Goal: Use online tool/utility: Utilize a website feature to perform a specific function

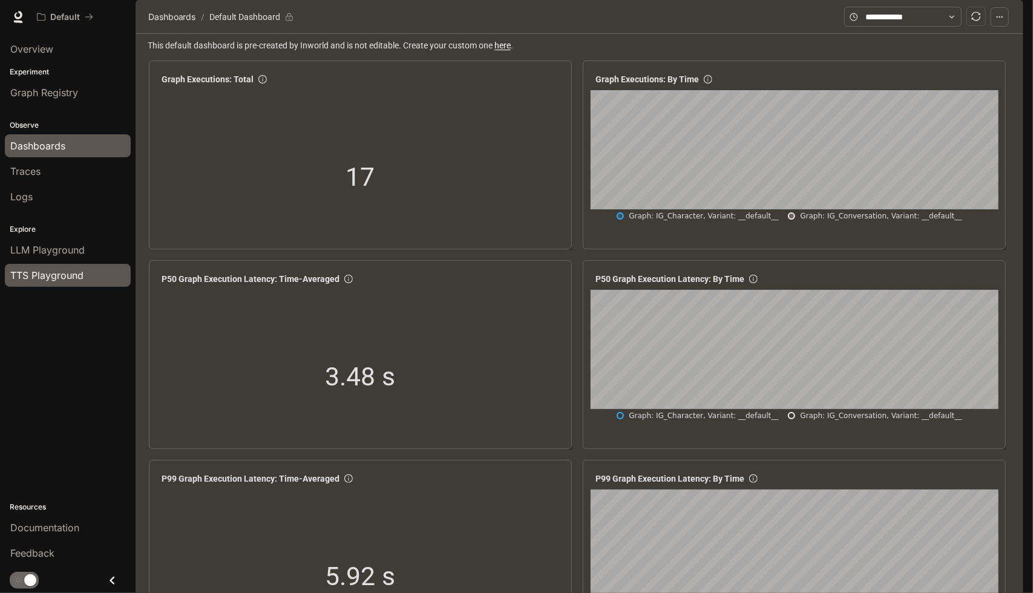
click at [52, 272] on span "TTS Playground" at bounding box center [46, 275] width 73 height 15
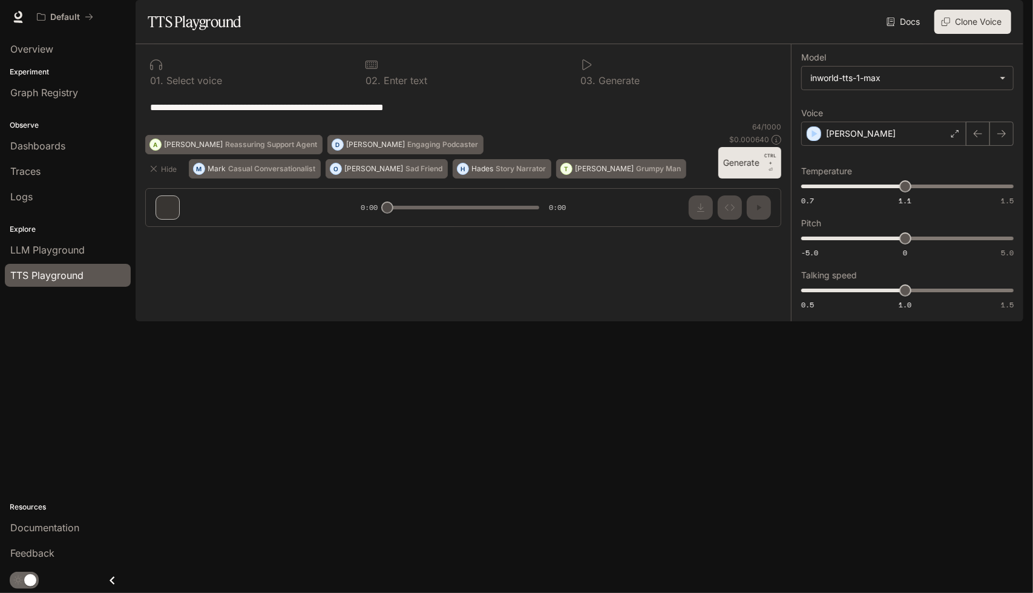
click at [741, 179] on button "Generate CTRL + ⏎" at bounding box center [750, 162] width 63 height 31
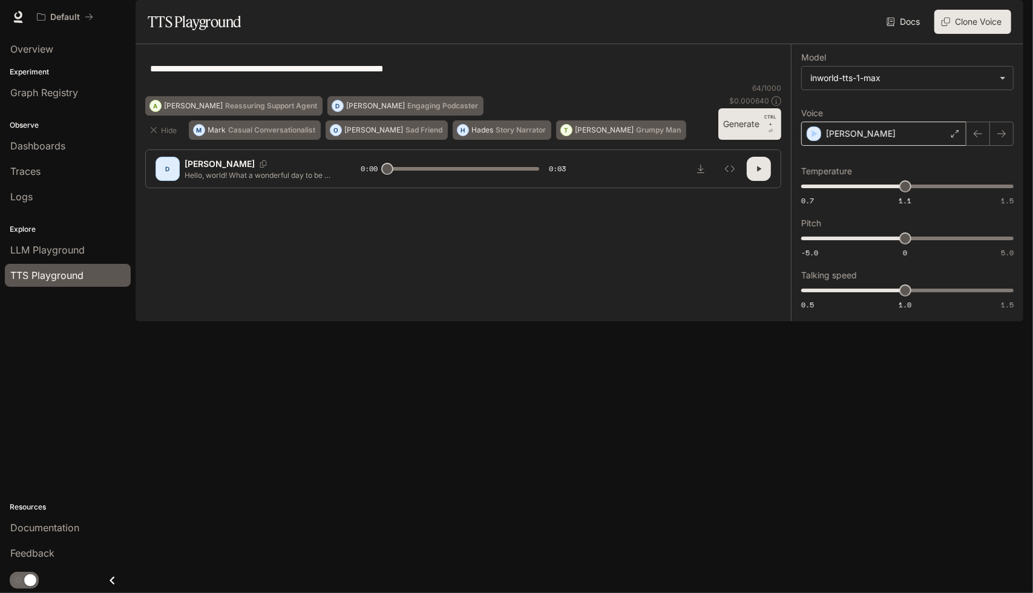
click at [955, 137] on icon at bounding box center [955, 133] width 7 height 7
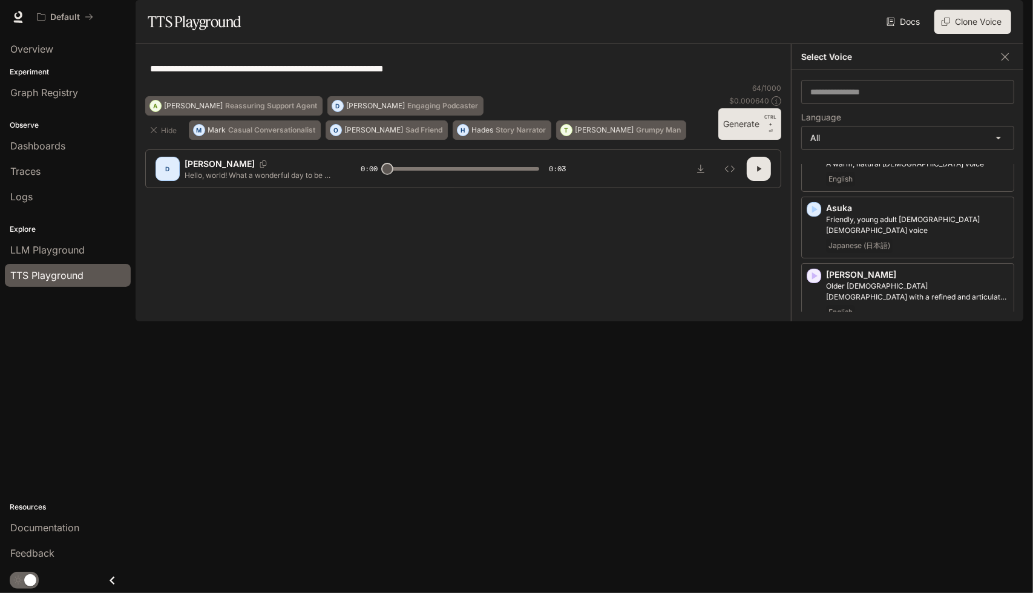
scroll to position [182, 0]
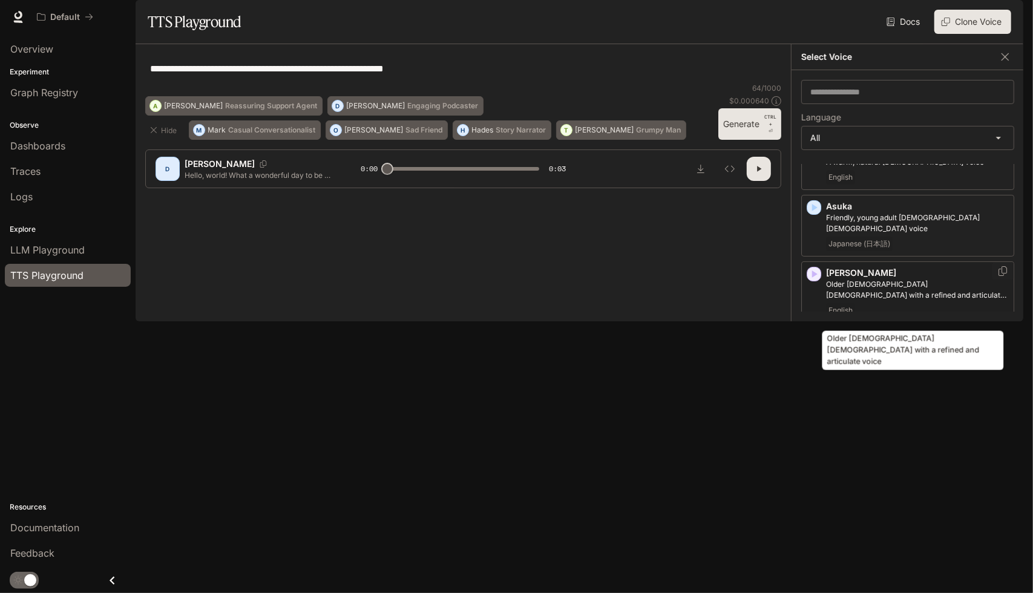
click at [921, 301] on p "Older [DEMOGRAPHIC_DATA] [DEMOGRAPHIC_DATA] with a refined and articulate voice" at bounding box center [917, 290] width 183 height 22
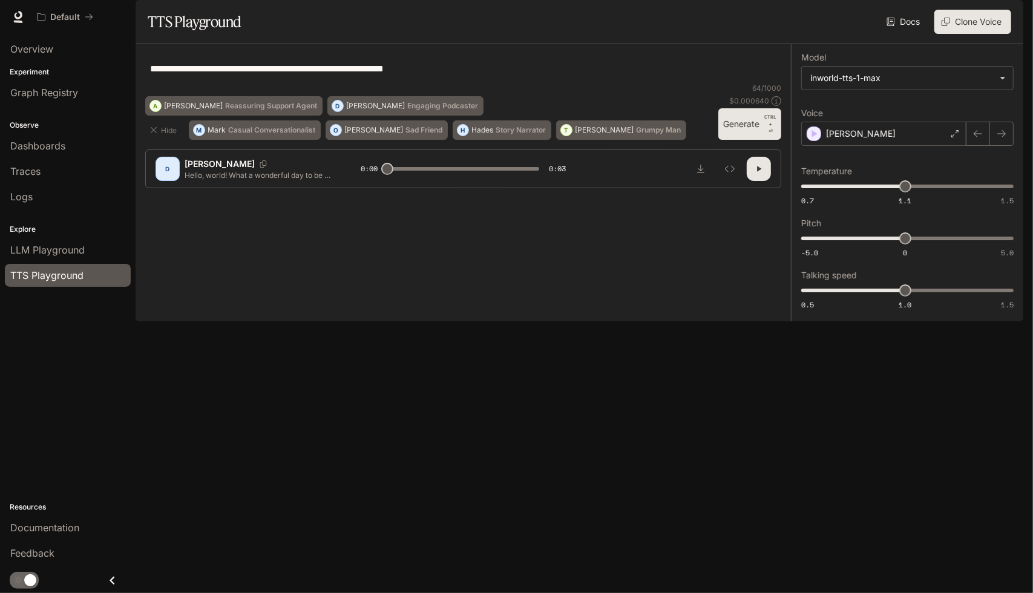
click at [744, 140] on button "Generate CTRL + ⏎" at bounding box center [750, 123] width 63 height 31
type input "*"
click at [937, 146] on div "[PERSON_NAME]" at bounding box center [883, 134] width 165 height 24
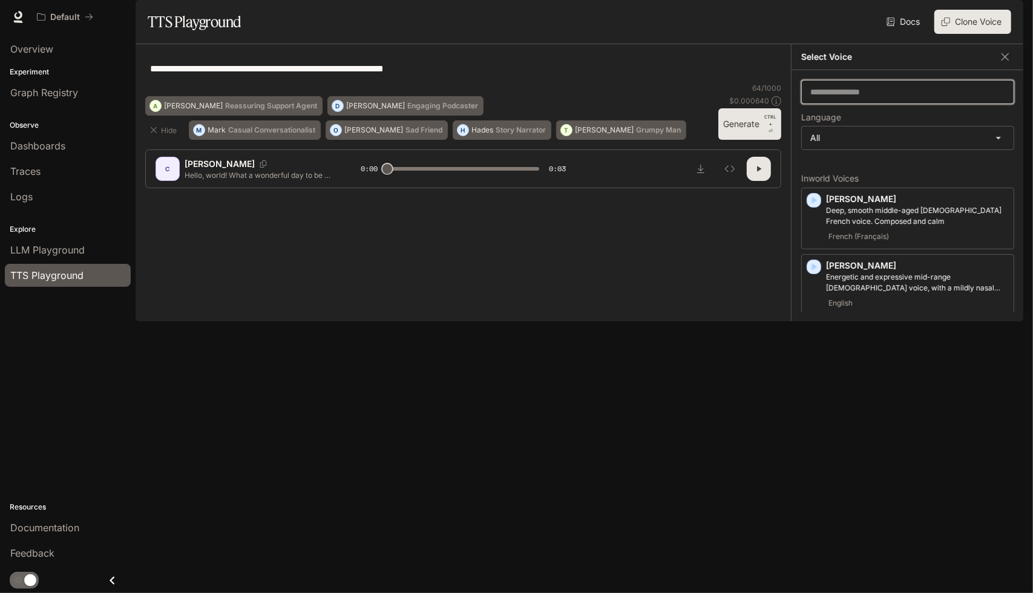
click at [869, 98] on input "text" at bounding box center [908, 92] width 212 height 12
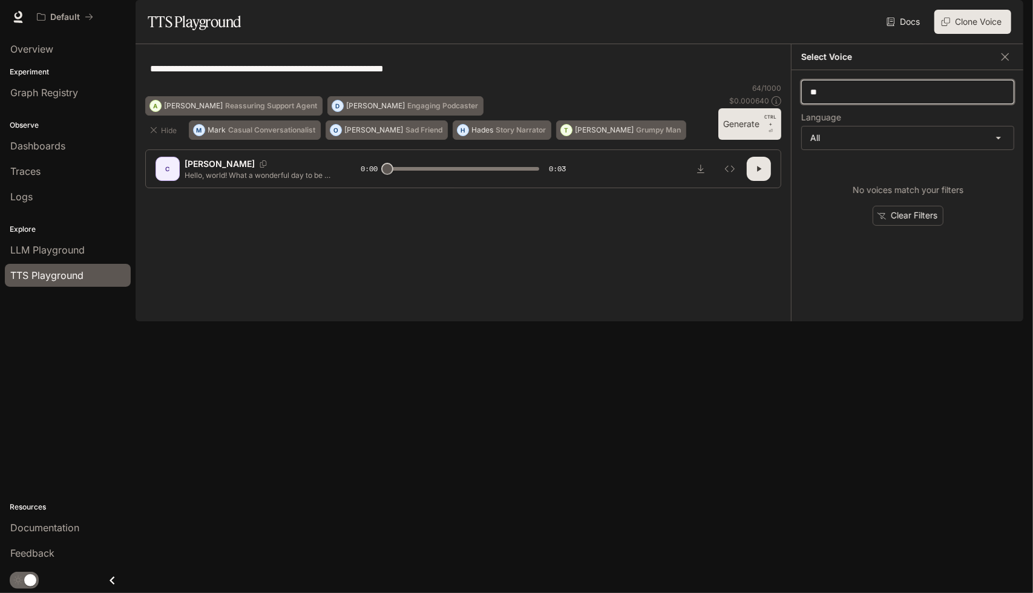
type input "*"
type input "*******"
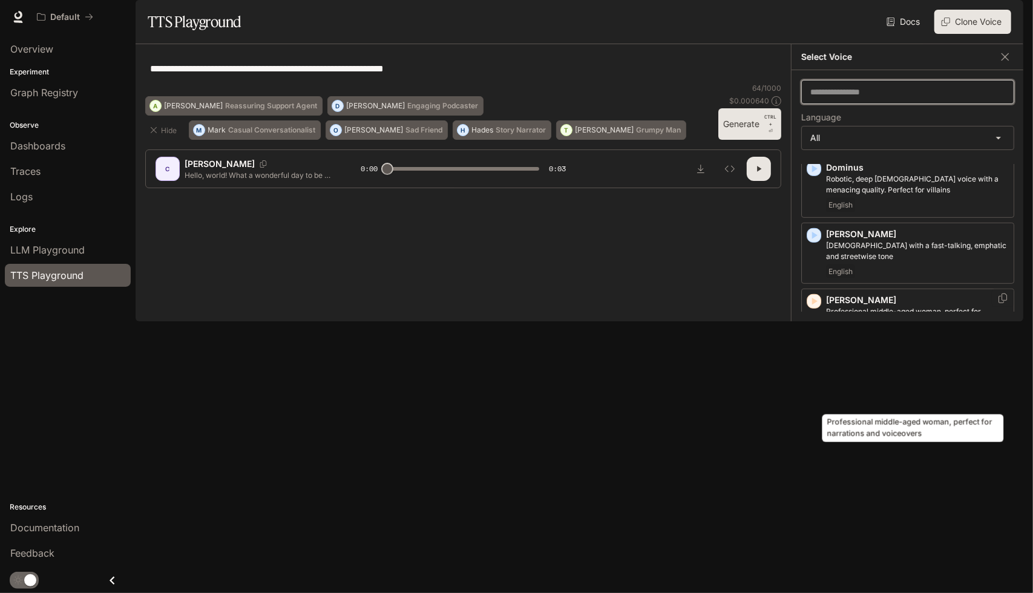
scroll to position [545, 0]
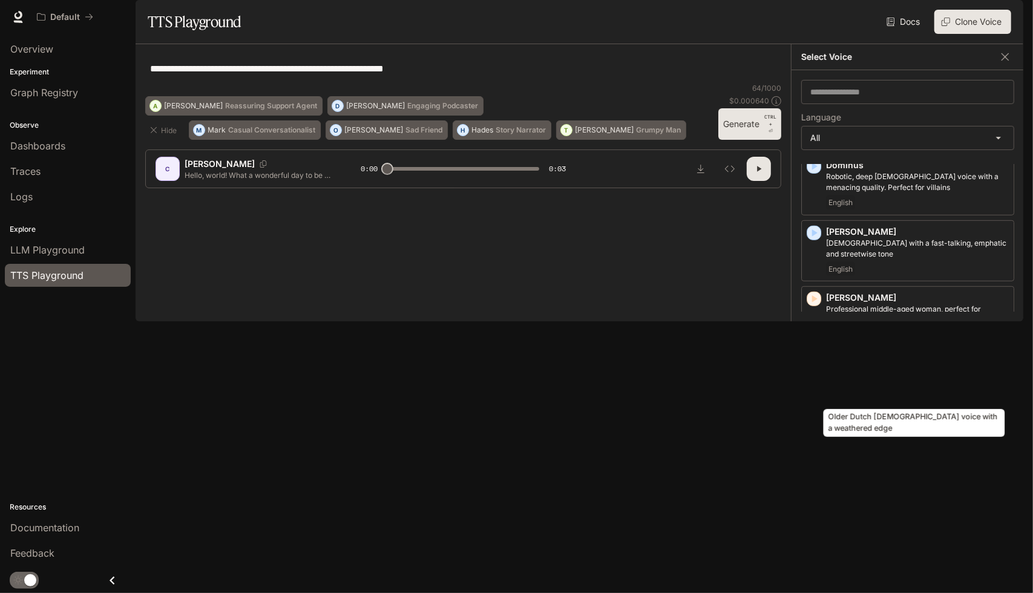
click at [920, 392] on p "Older Dutch [DEMOGRAPHIC_DATA] voice with a weathered edge" at bounding box center [917, 381] width 183 height 22
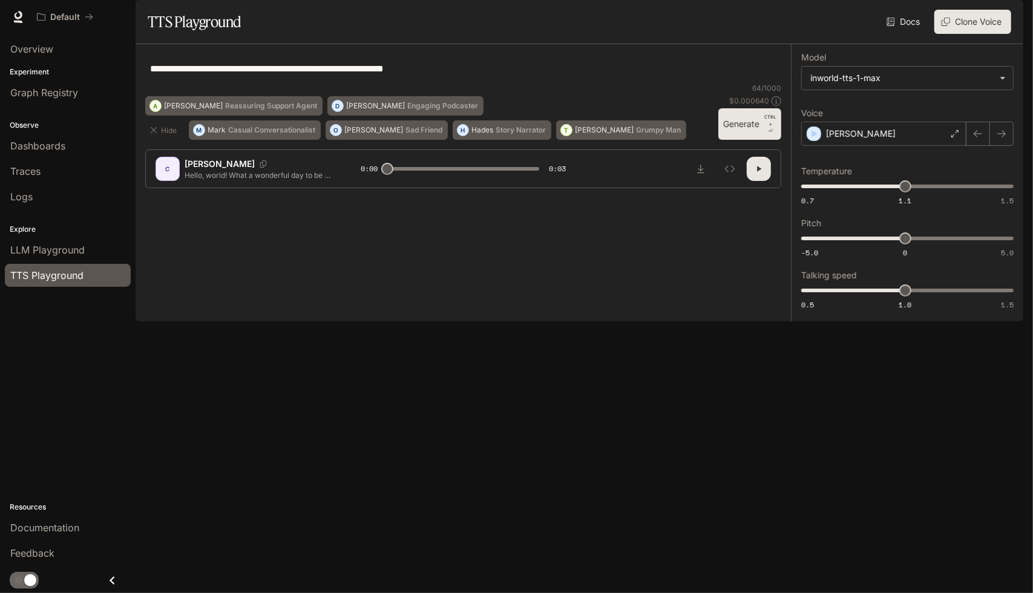
click at [748, 140] on button "Generate CTRL + ⏎" at bounding box center [750, 123] width 63 height 31
type input "*"
